Goal: Task Accomplishment & Management: Manage account settings

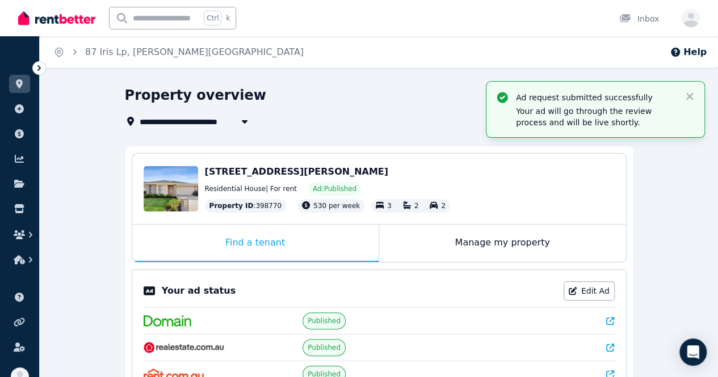
click at [259, 180] on div "[STREET_ADDRESS][PERSON_NAME] Residential House | For rent Ad: Published Proper…" at bounding box center [410, 189] width 410 height 48
click at [179, 194] on div "Edit" at bounding box center [180, 202] width 30 height 16
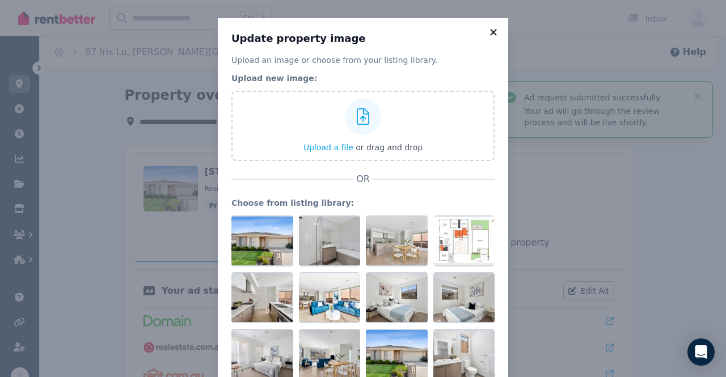
click at [490, 33] on icon at bounding box center [493, 32] width 6 height 6
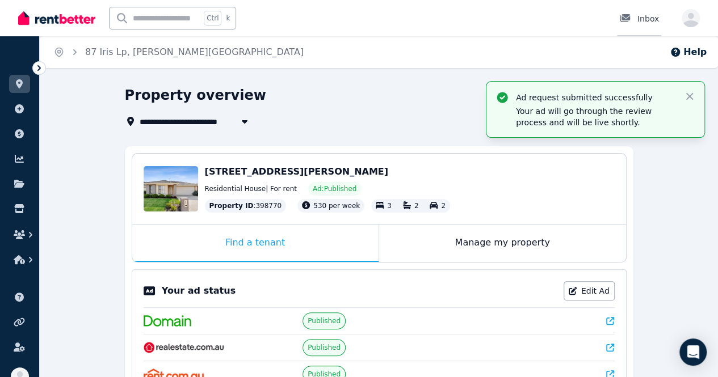
click at [629, 22] on icon at bounding box center [625, 18] width 10 height 8
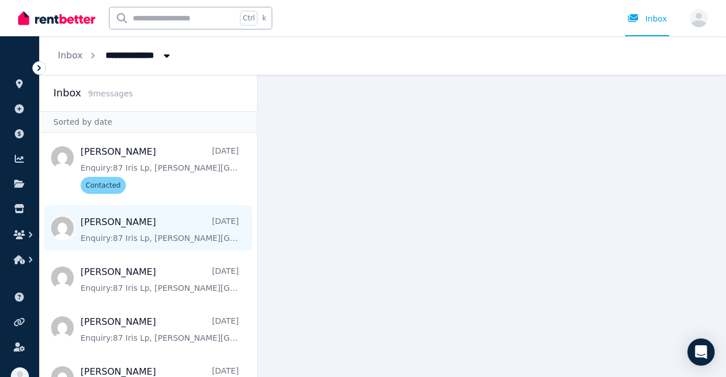
scroll to position [113, 0]
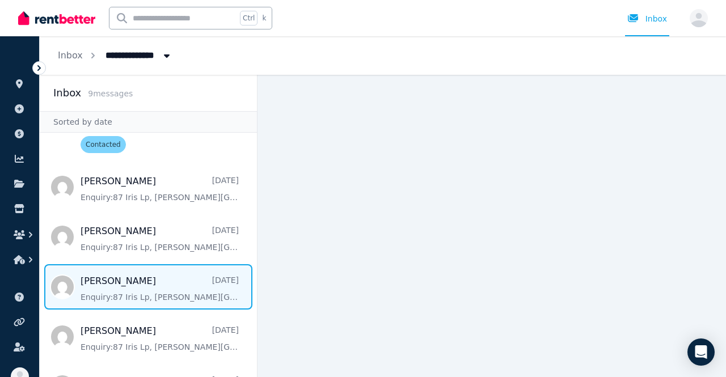
click at [148, 290] on span "Message list" at bounding box center [148, 286] width 217 height 45
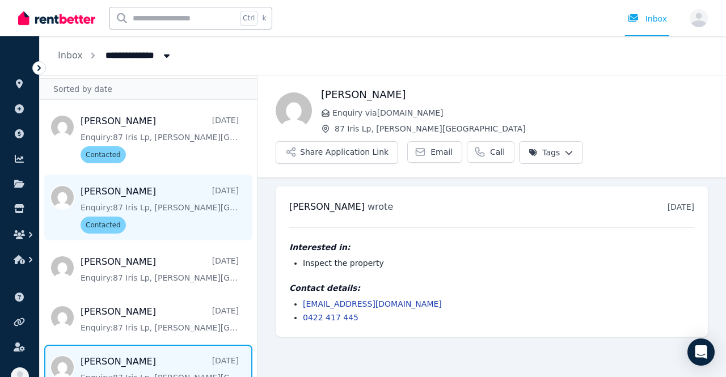
scroll to position [57, 0]
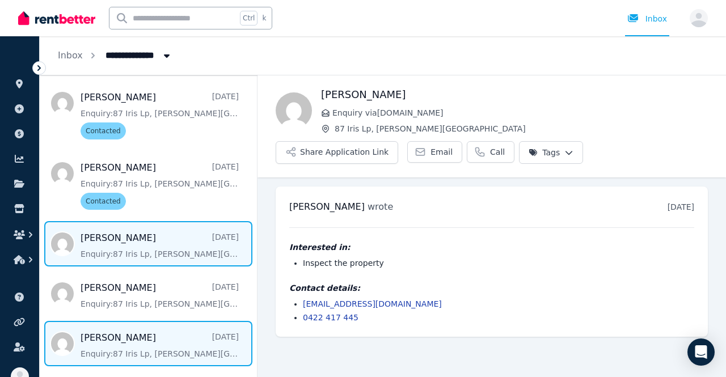
click at [137, 243] on span "Message list" at bounding box center [148, 243] width 217 height 45
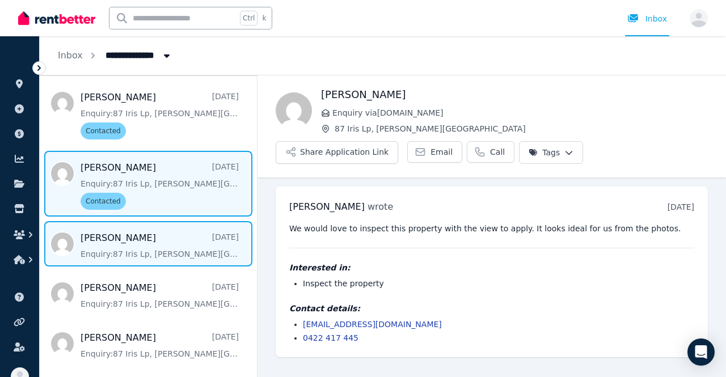
click at [152, 178] on span "Message list" at bounding box center [148, 184] width 217 height 66
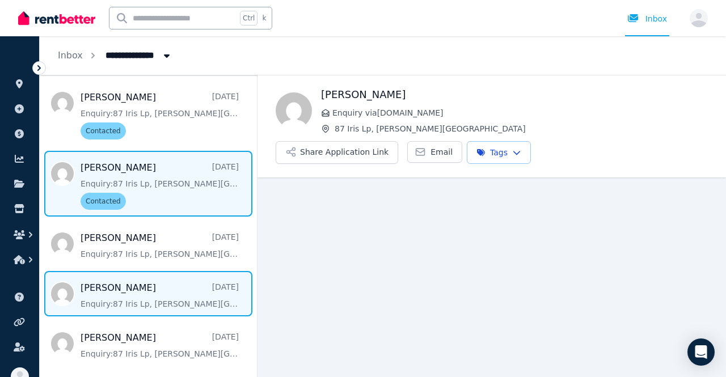
click at [138, 281] on span "Message list" at bounding box center [148, 293] width 217 height 45
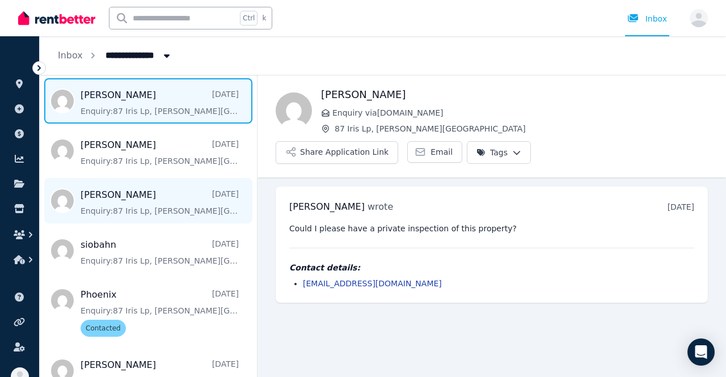
scroll to position [269, 0]
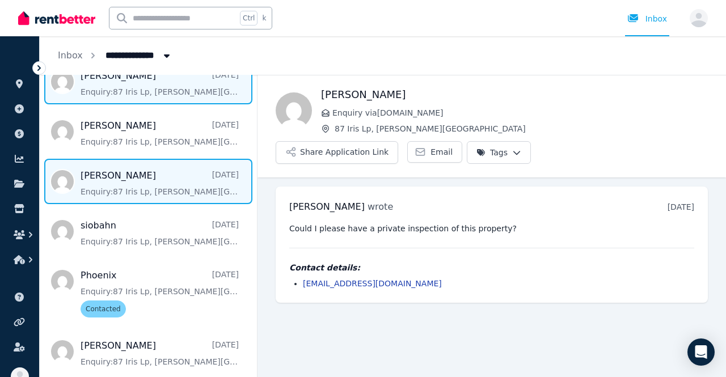
click at [120, 173] on span "Message list" at bounding box center [148, 181] width 217 height 45
